Goal: Find specific page/section

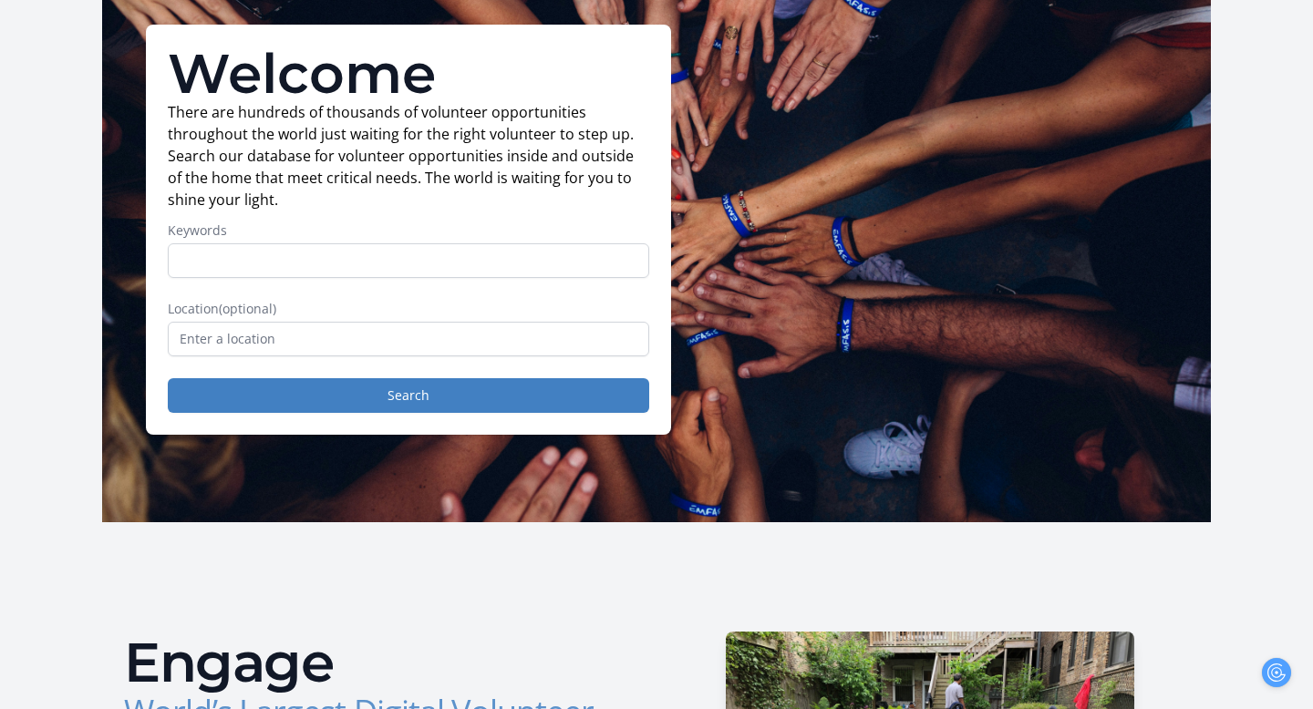
scroll to position [96, 0]
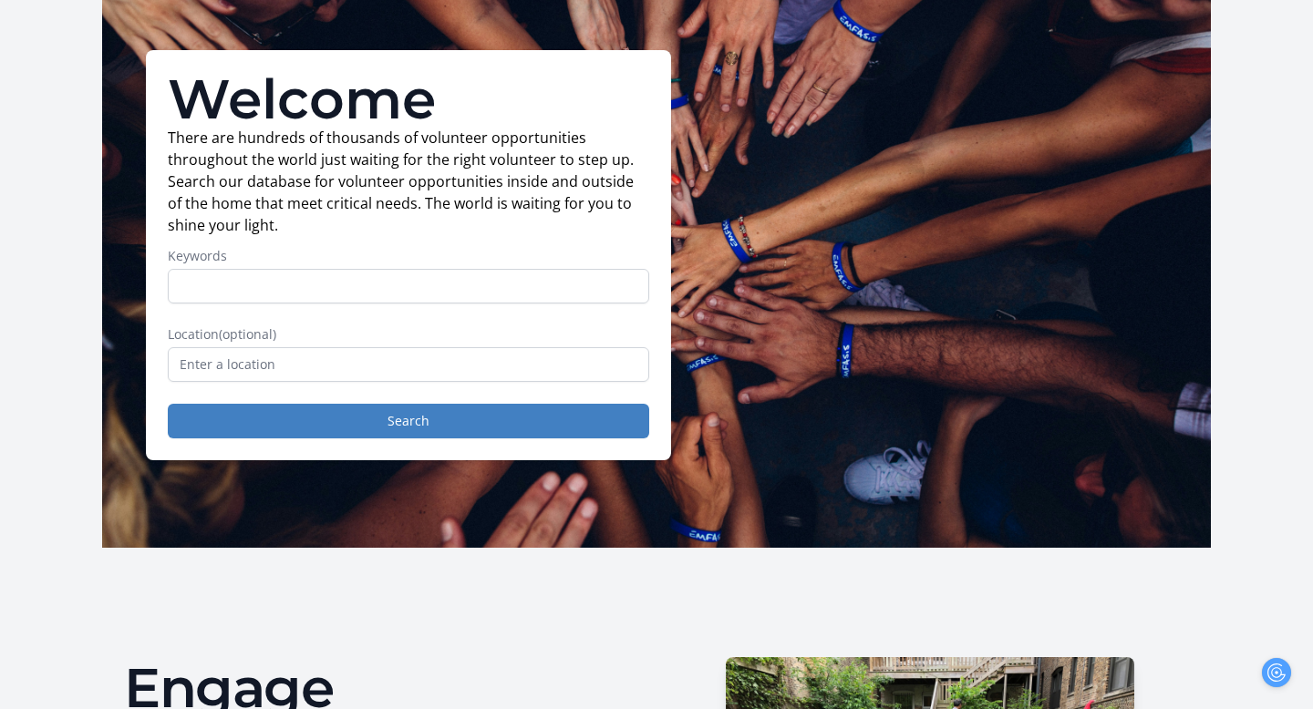
click at [373, 304] on input "Keywords" at bounding box center [408, 286] width 481 height 35
click at [362, 382] on input "text" at bounding box center [408, 364] width 481 height 35
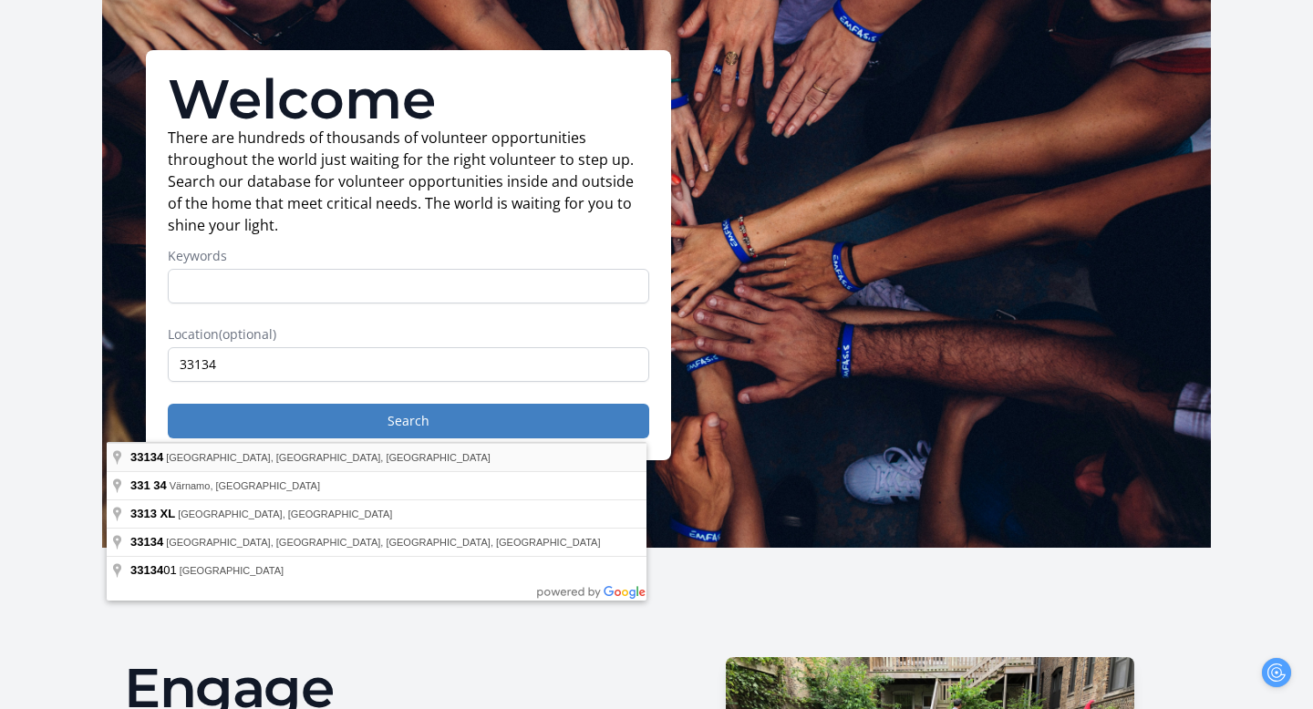
type input "[GEOGRAPHIC_DATA], [GEOGRAPHIC_DATA]"
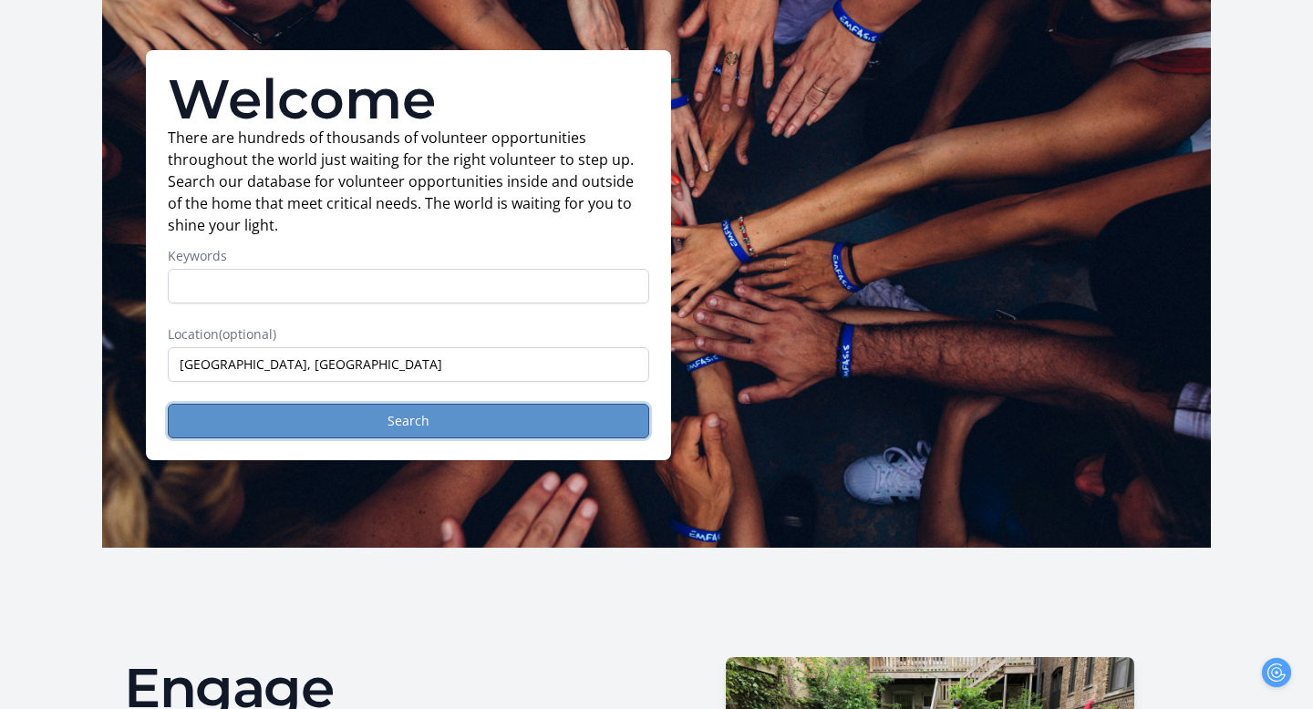
click at [317, 438] on button "Search" at bounding box center [408, 421] width 481 height 35
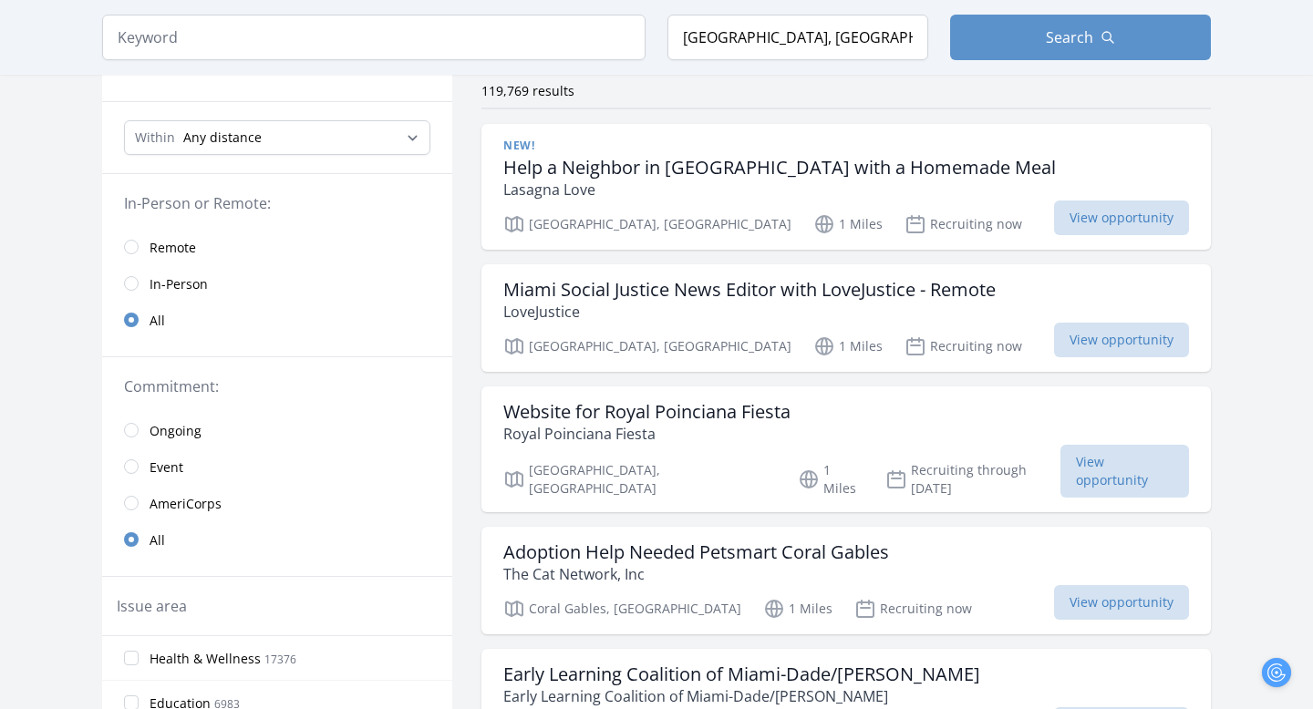
scroll to position [128, 0]
